Goal: Task Accomplishment & Management: Manage account settings

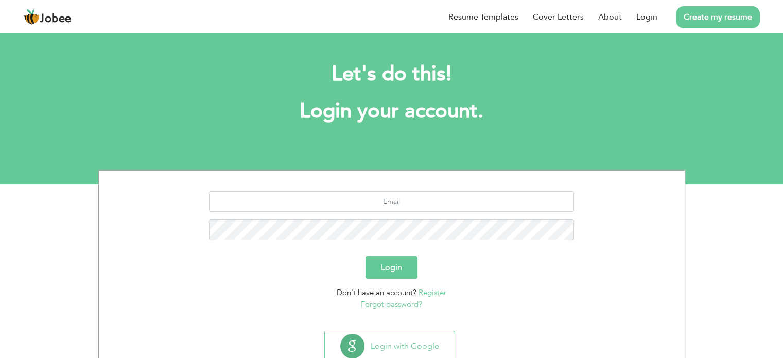
scroll to position [32, 0]
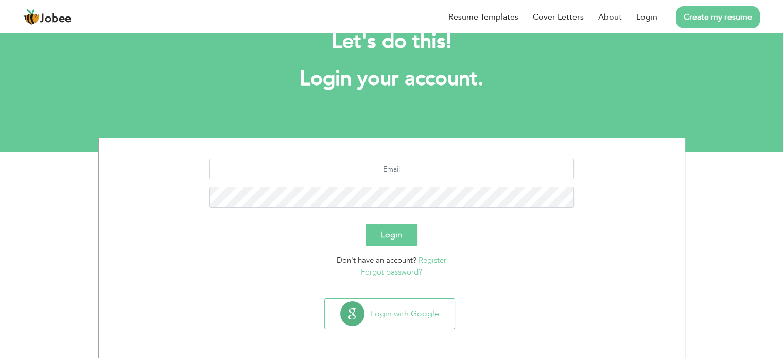
click at [401, 235] on button "Login" at bounding box center [391, 234] width 52 height 23
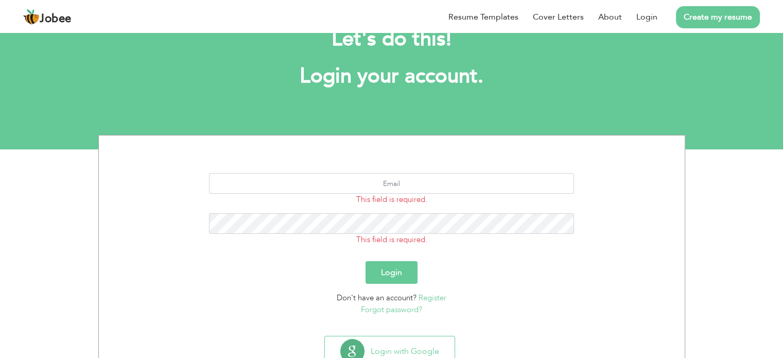
scroll to position [73, 0]
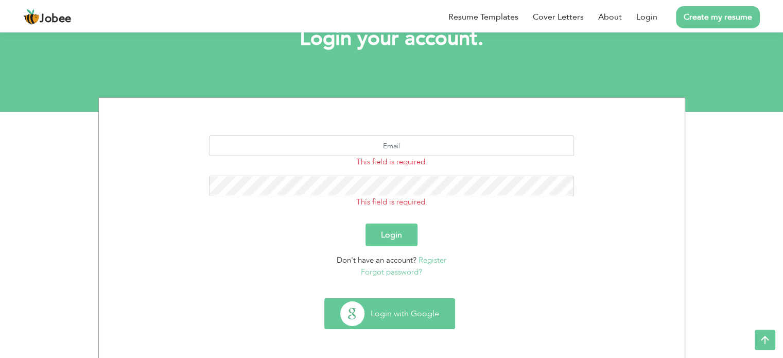
click at [411, 320] on button "Login with Google" at bounding box center [390, 313] width 130 height 30
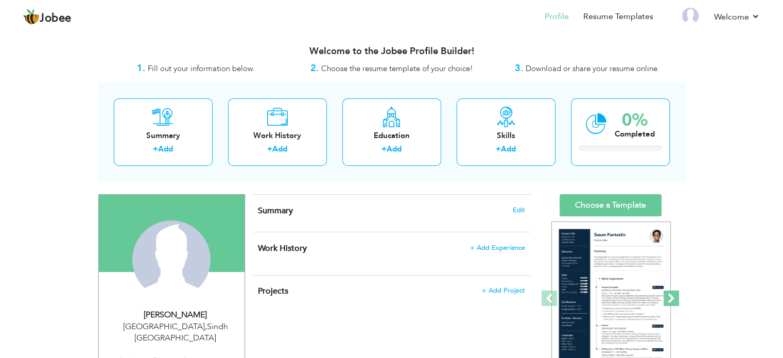
click at [671, 294] on span at bounding box center [670, 297] width 15 height 15
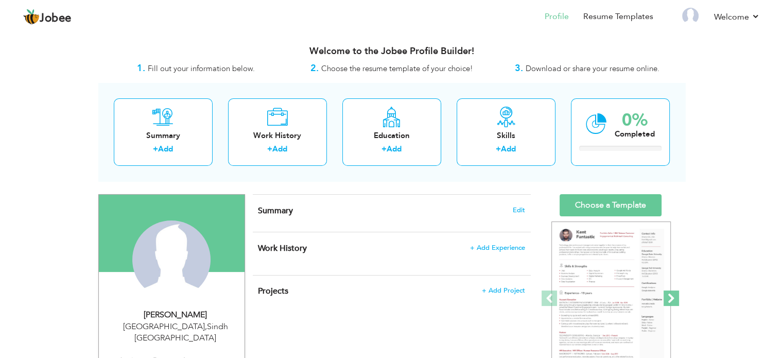
click at [671, 298] on span at bounding box center [670, 297] width 15 height 15
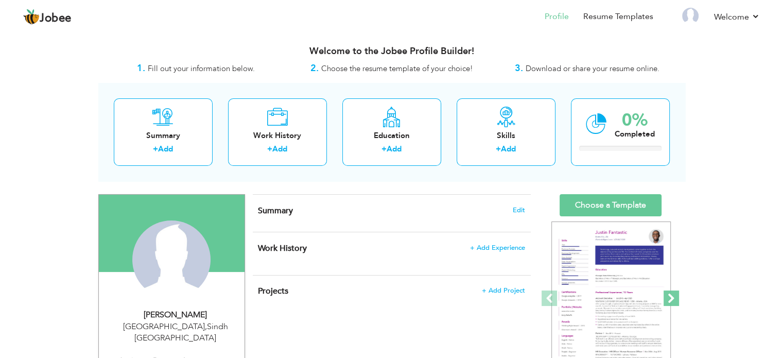
click at [671, 298] on span at bounding box center [670, 297] width 15 height 15
